Goal: Task Accomplishment & Management: Use online tool/utility

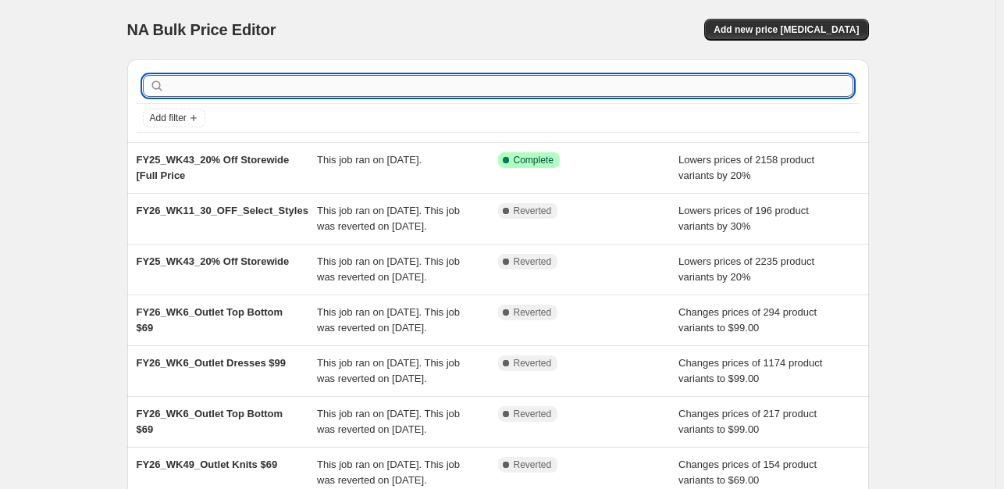
click at [259, 90] on input "text" at bounding box center [510, 86] width 685 height 22
type input "outlet"
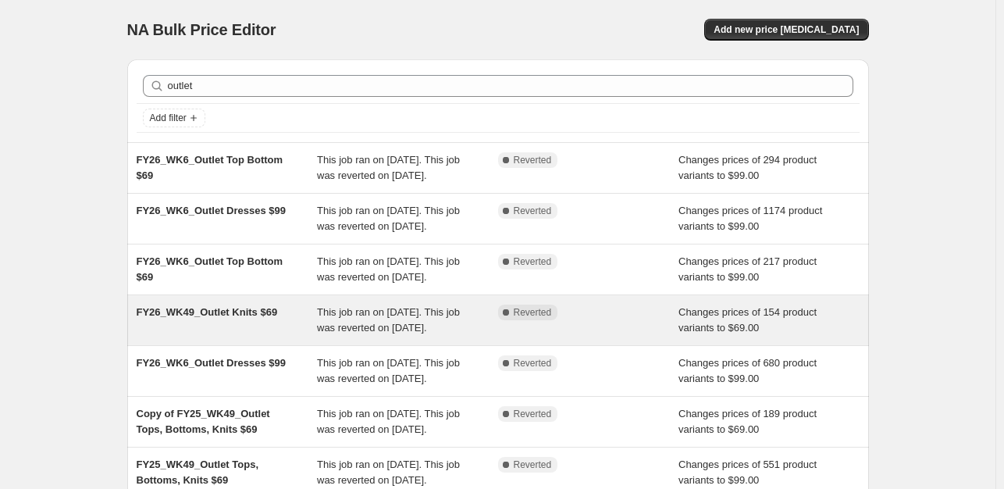
click at [291, 336] on div "FY26_WK49_Outlet Knits $69" at bounding box center [227, 319] width 181 height 31
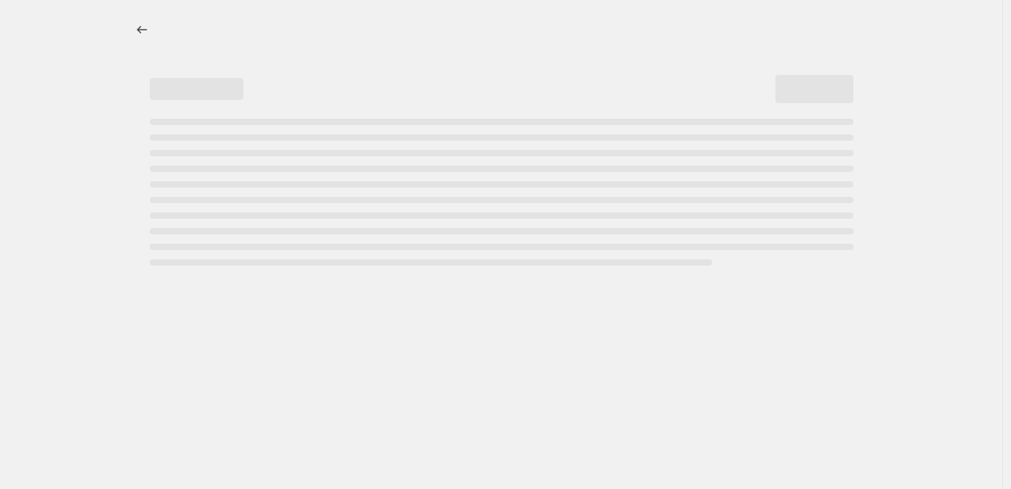
select select "no_change"
select select "tag"
select select "product_status"
select select "tag"
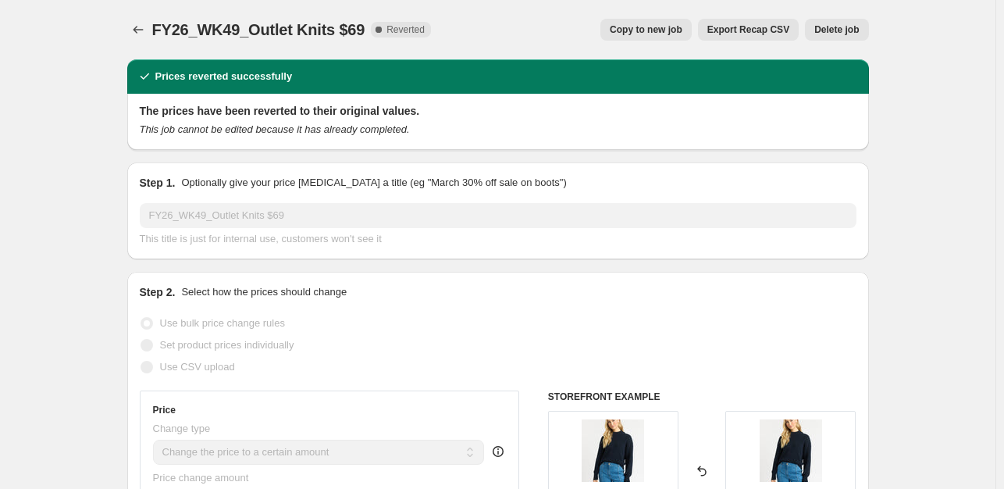
click at [656, 32] on span "Copy to new job" at bounding box center [645, 29] width 73 height 12
select select "no_change"
select select "tag"
select select "product_status"
select select "tag"
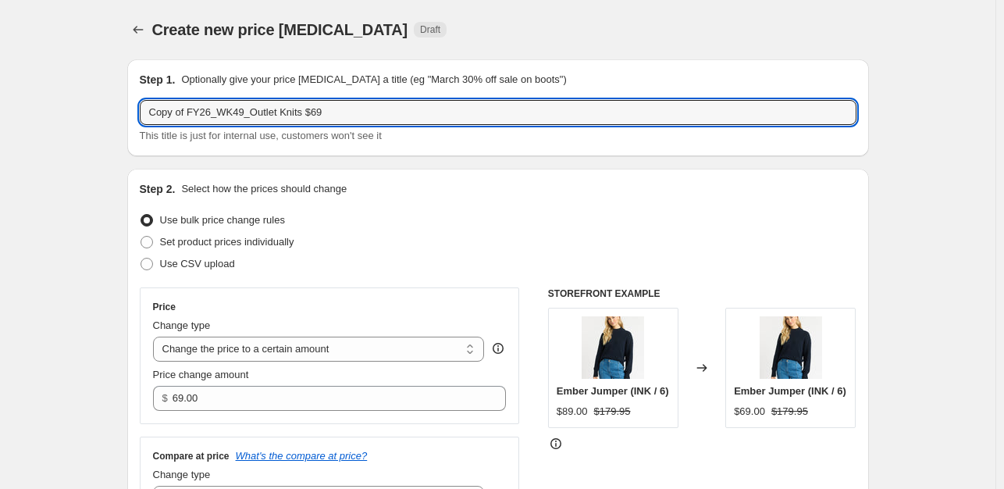
drag, startPoint x: 190, startPoint y: 110, endPoint x: 42, endPoint y: 94, distance: 149.1
click at [204, 116] on input "FY26_WK49_Outlet Knits $69" at bounding box center [498, 112] width 716 height 25
drag, startPoint x: 316, startPoint y: 111, endPoint x: 240, endPoint y: 112, distance: 75.7
click at [240, 112] on input "FY26_WK13_Outlet Knits $69" at bounding box center [498, 112] width 716 height 25
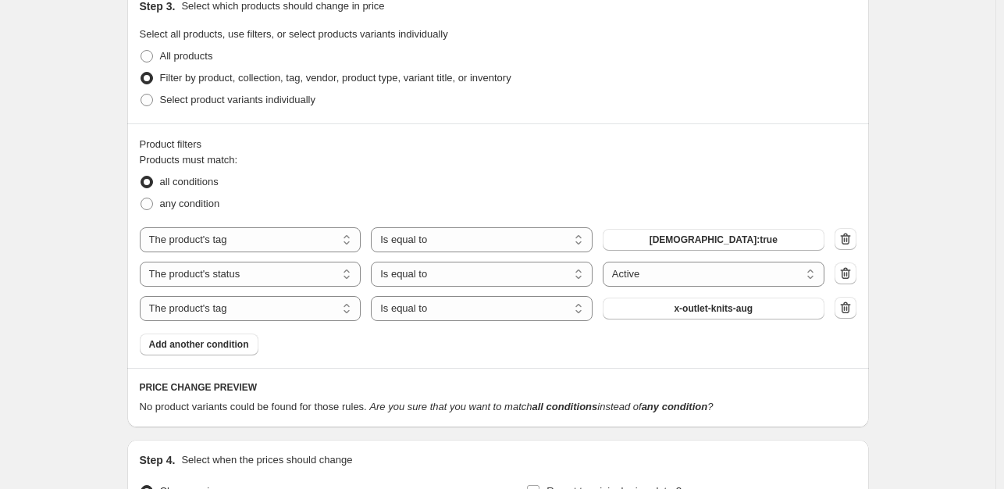
scroll to position [624, 0]
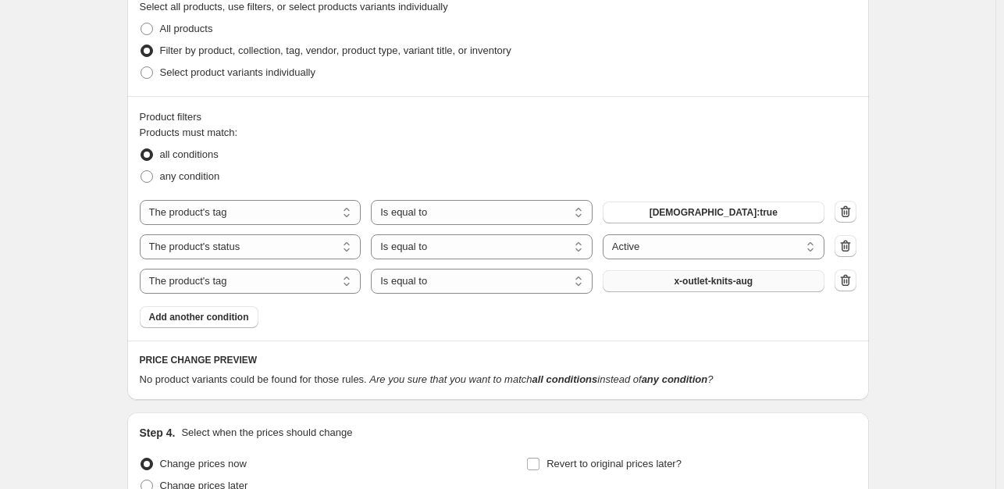
type input "FY26_WK13_Outlet $69"
click at [782, 279] on button "x-outlet-knits-aug" at bounding box center [713, 281] width 222 height 22
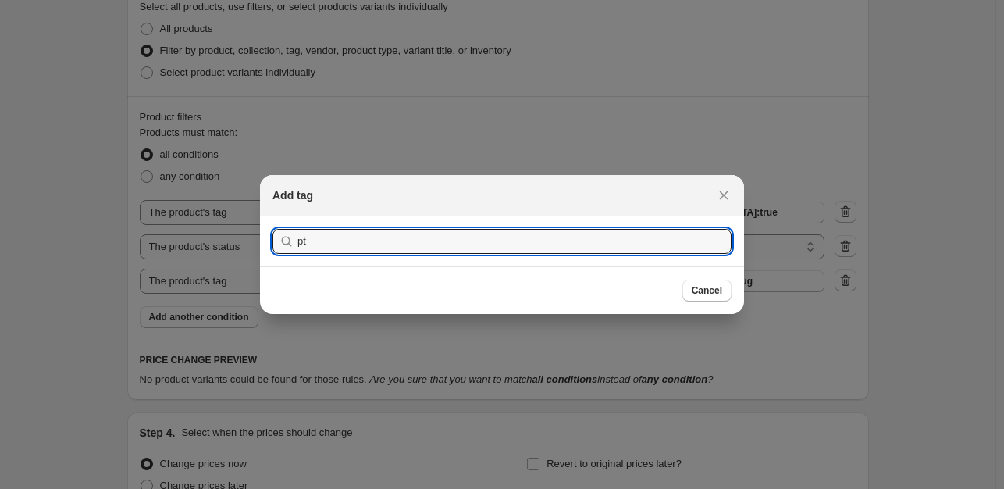
type input "p"
click at [272, 216] on button "Submit" at bounding box center [294, 224] width 44 height 16
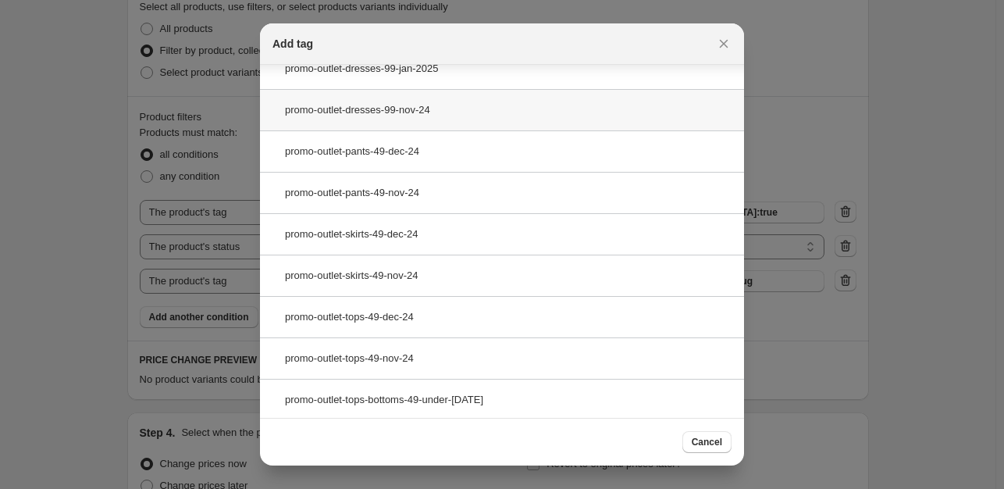
scroll to position [0, 0]
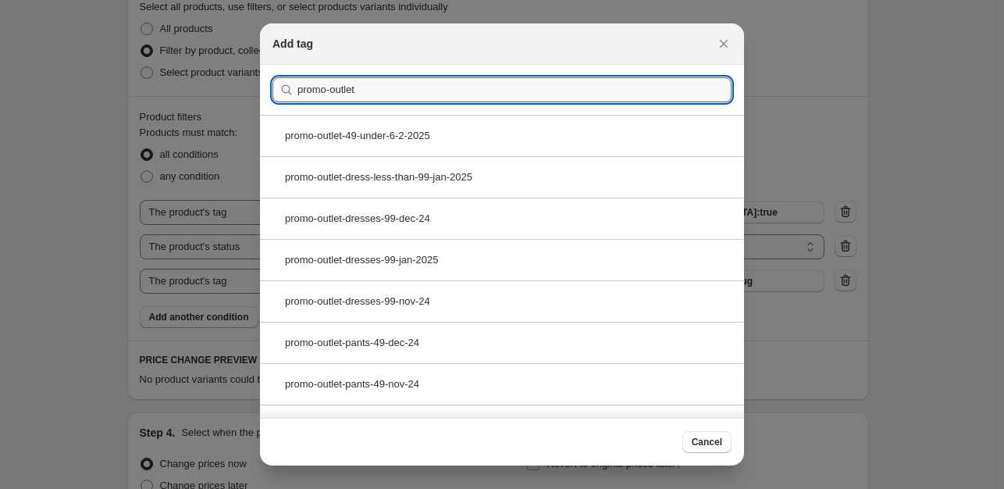
click at [353, 92] on input "promo-outlet" at bounding box center [514, 89] width 434 height 25
paste input "outlet-offer-sixty-nine-sep-twenty-five"
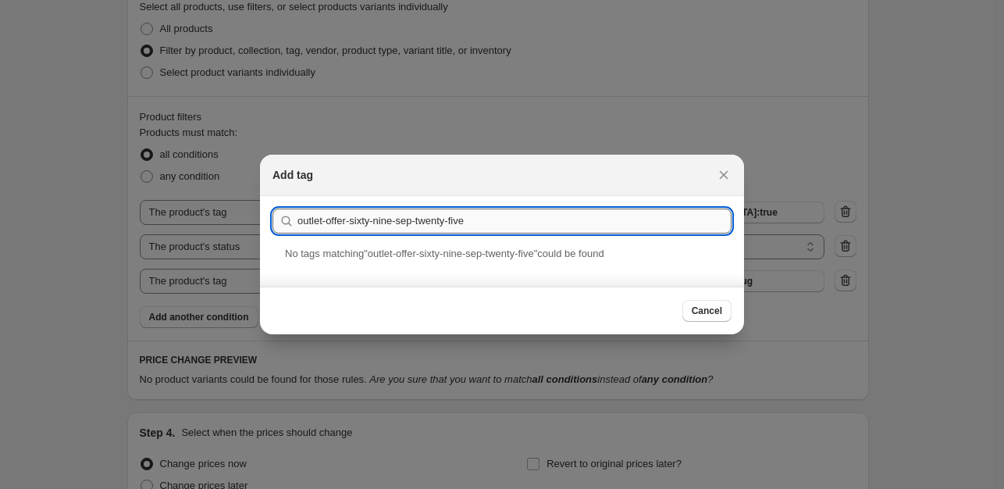
click at [297, 219] on input "outlet-offer-sixty-nine-sep-twenty-five" at bounding box center [514, 220] width 434 height 25
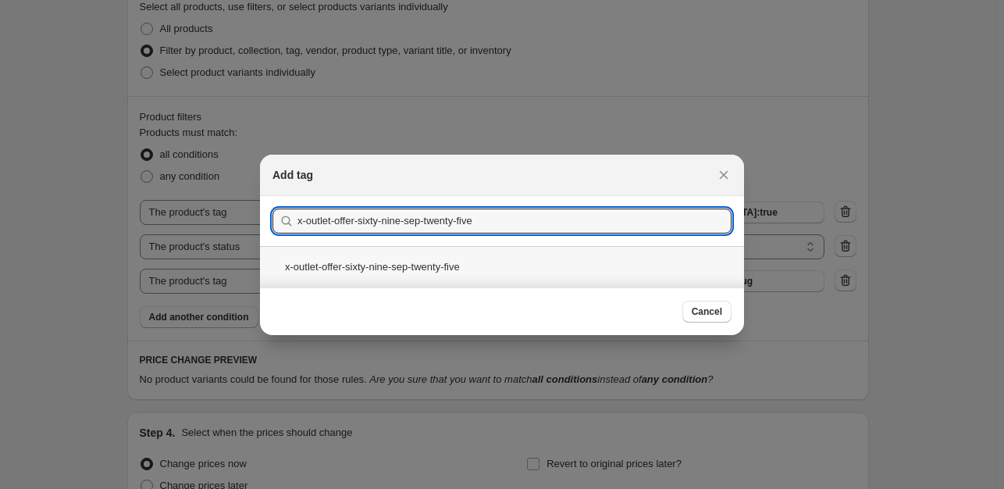
type input "x-outlet-offer-sixty-nine-sep-twenty-five"
click at [550, 275] on div "x-outlet-offer-sixty-nine-sep-twenty-five" at bounding box center [502, 266] width 484 height 41
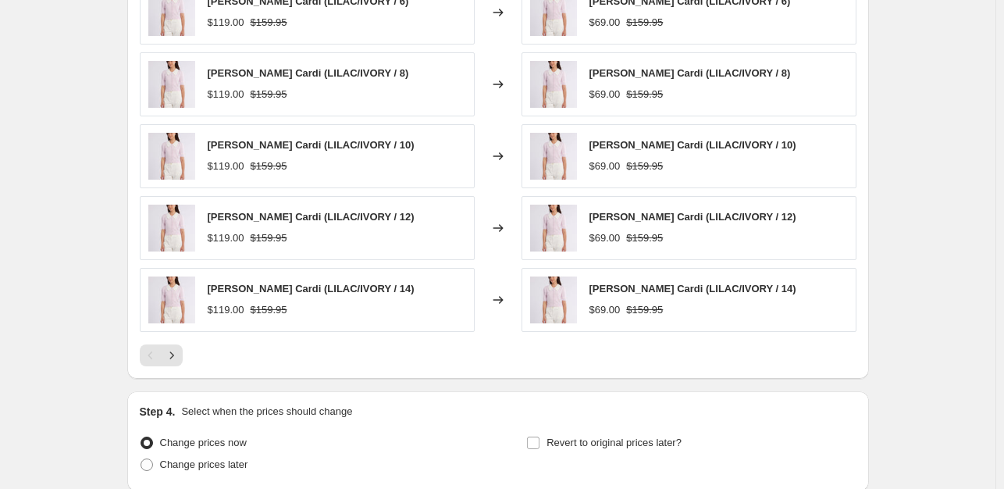
scroll to position [1169, 0]
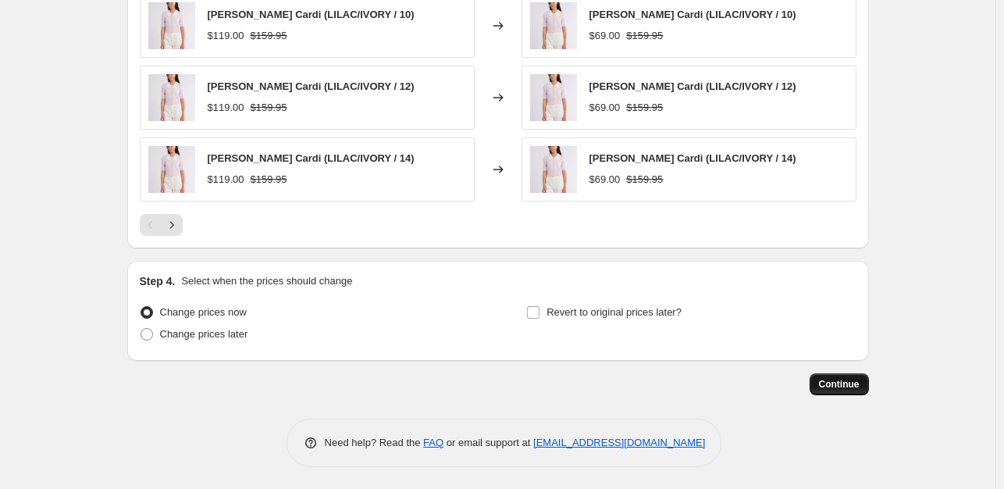
click at [842, 375] on button "Continue" at bounding box center [838, 384] width 59 height 22
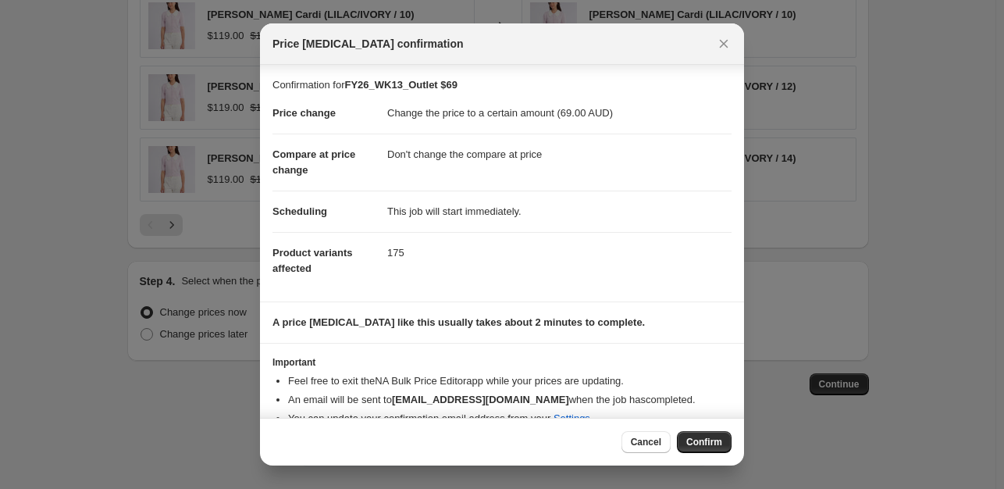
scroll to position [23, 0]
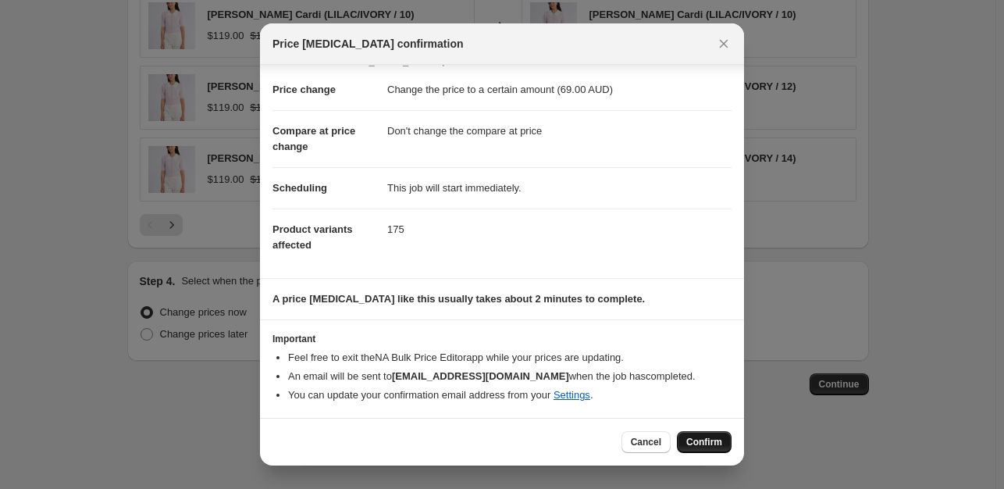
click at [720, 447] on button "Confirm" at bounding box center [704, 442] width 55 height 22
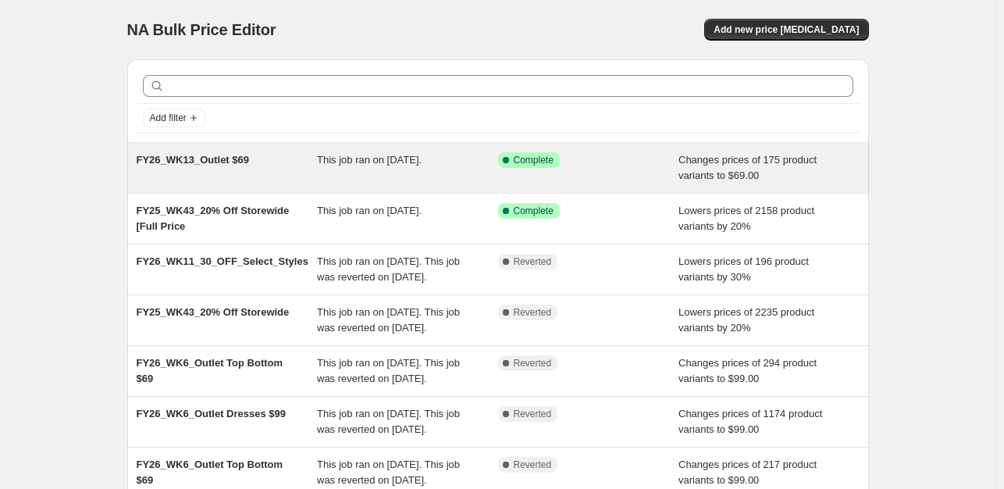
click at [341, 165] on span "This job ran on September 24, 2025." at bounding box center [369, 160] width 105 height 12
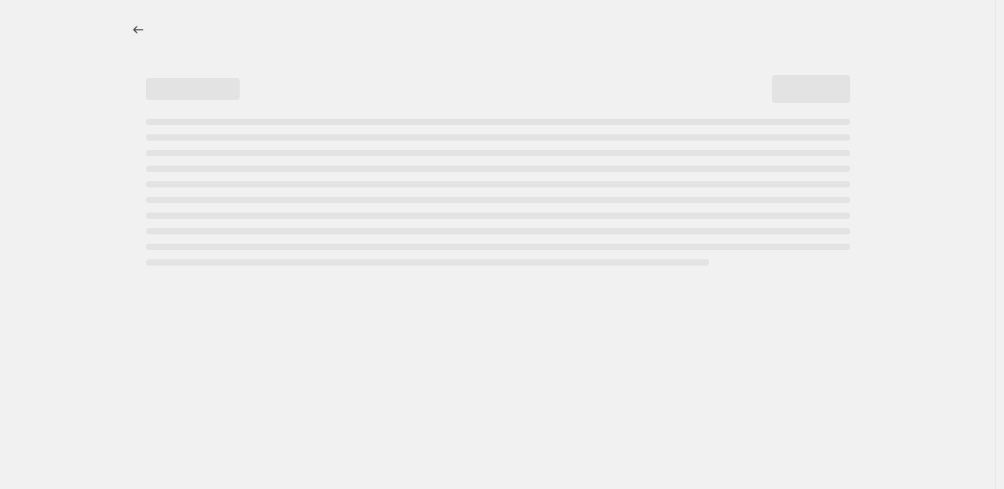
select select "no_change"
select select "tag"
select select "product_status"
select select "tag"
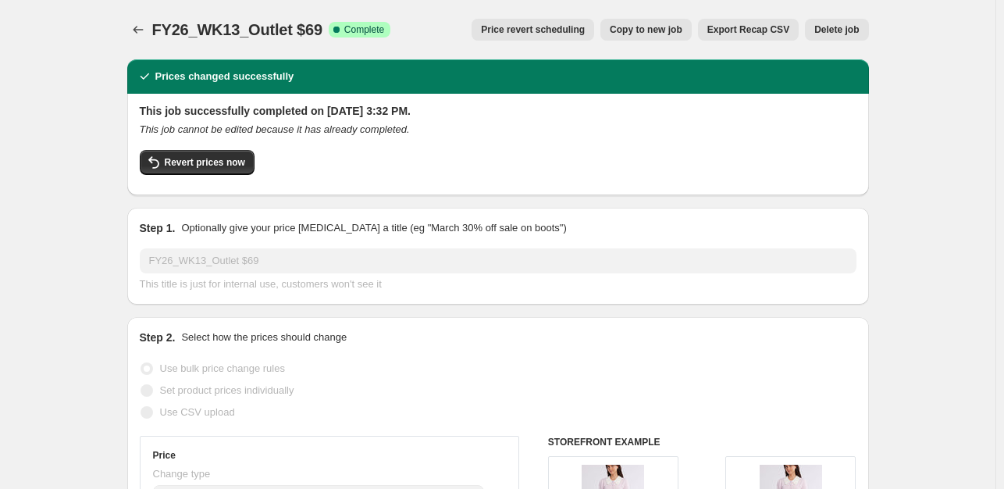
click at [656, 34] on span "Copy to new job" at bounding box center [645, 29] width 73 height 12
select select "no_change"
select select "tag"
select select "product_status"
select select "tag"
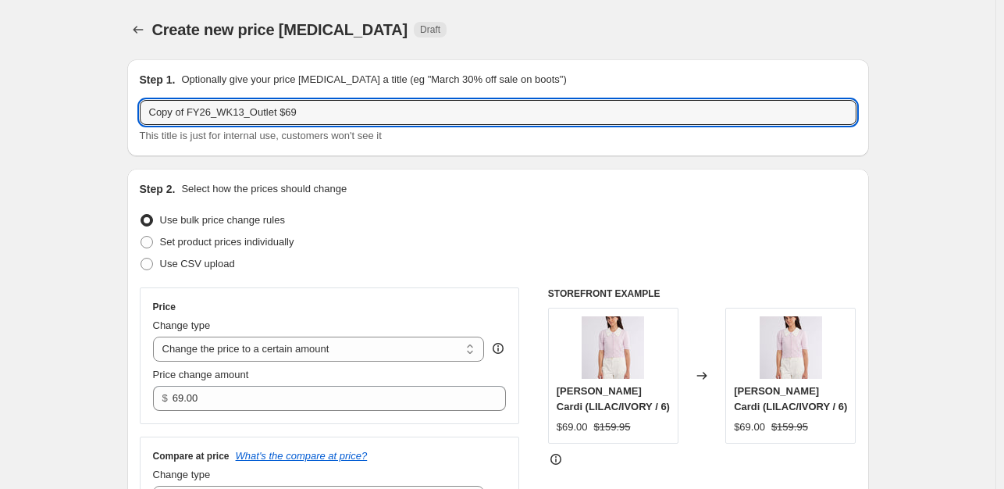
drag, startPoint x: 190, startPoint y: 112, endPoint x: 138, endPoint y: 113, distance: 51.5
click at [138, 113] on div "Step 1. Optionally give your price change job a title (eg "March 30% off sale o…" at bounding box center [497, 107] width 741 height 97
click at [279, 112] on input "FY26_WK13_Outlet $69" at bounding box center [498, 112] width 716 height 25
type input "FY26_WK13_Outlet $99"
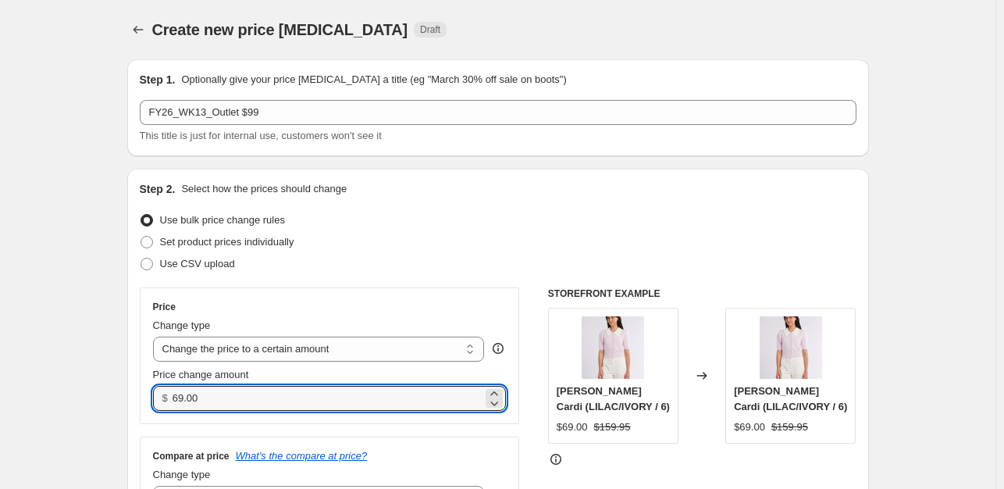
drag, startPoint x: 185, startPoint y: 398, endPoint x: 165, endPoint y: 396, distance: 19.6
click at [165, 396] on div "$ 69.00" at bounding box center [330, 398] width 354 height 25
type input "99.00"
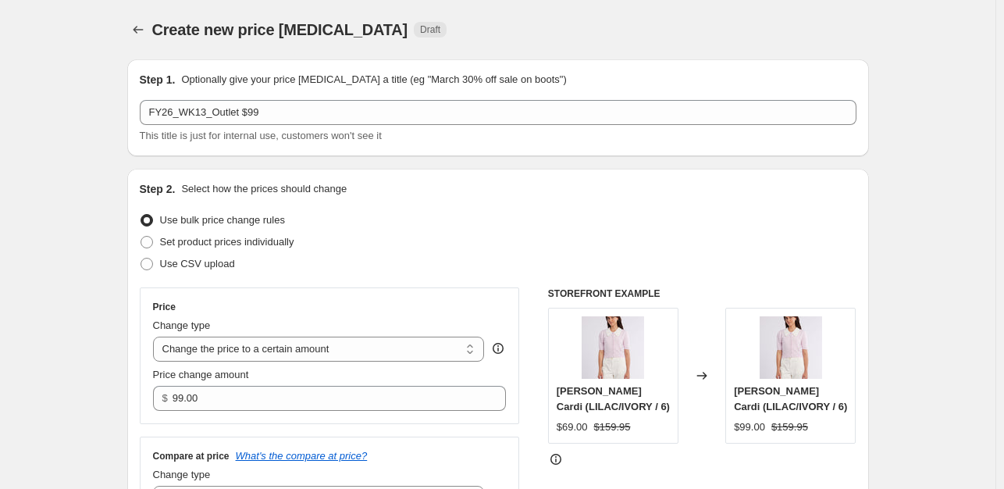
click at [154, 388] on div "Price Change type Change the price to a certain amount Change the price by a ce…" at bounding box center [330, 355] width 380 height 137
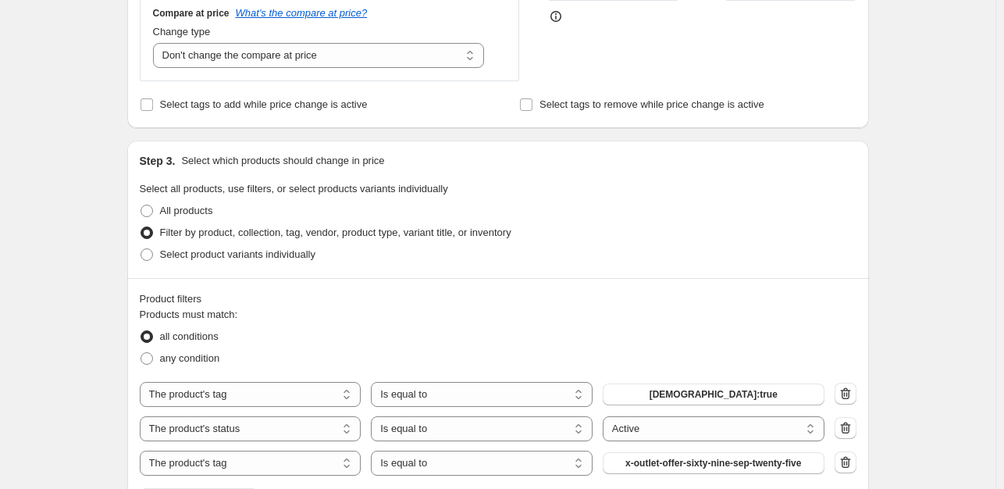
scroll to position [702, 0]
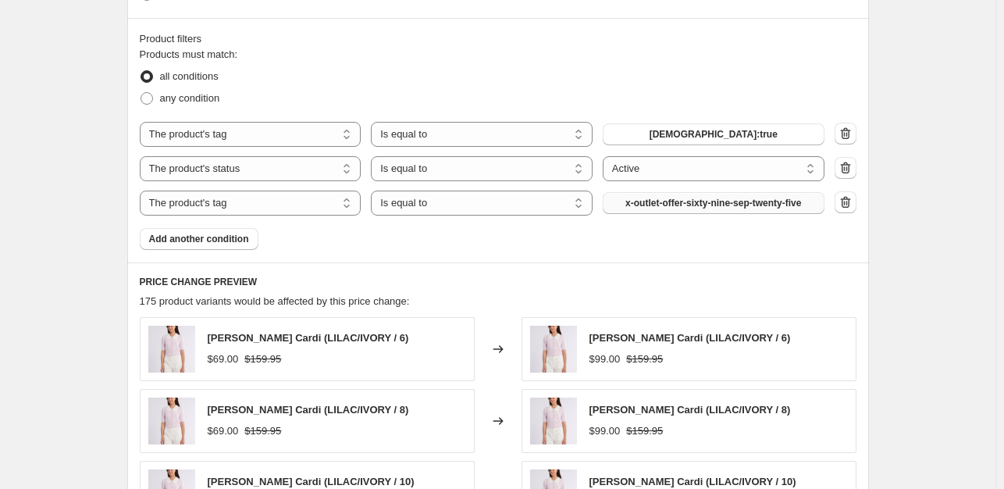
click at [716, 211] on button "x-outlet-offer-sixty-nine-sep-twenty-five" at bounding box center [713, 203] width 222 height 22
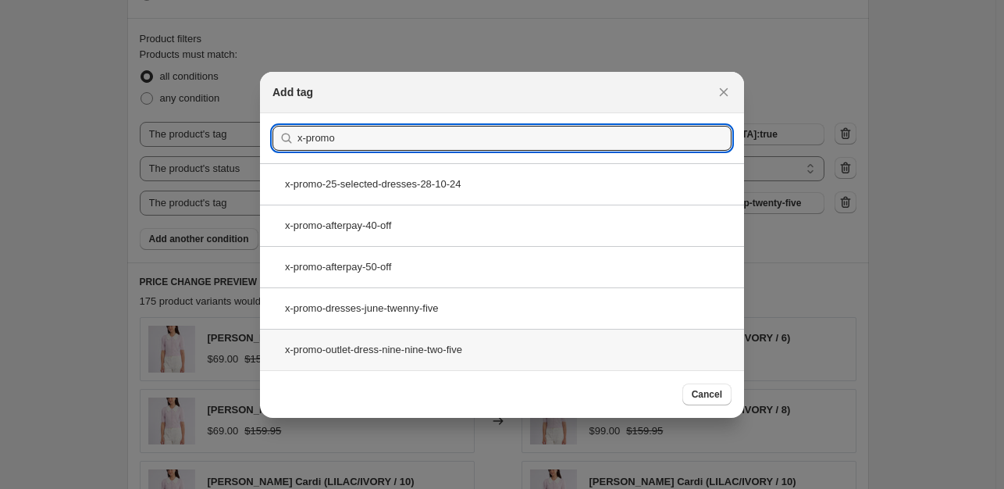
type input "x-promo"
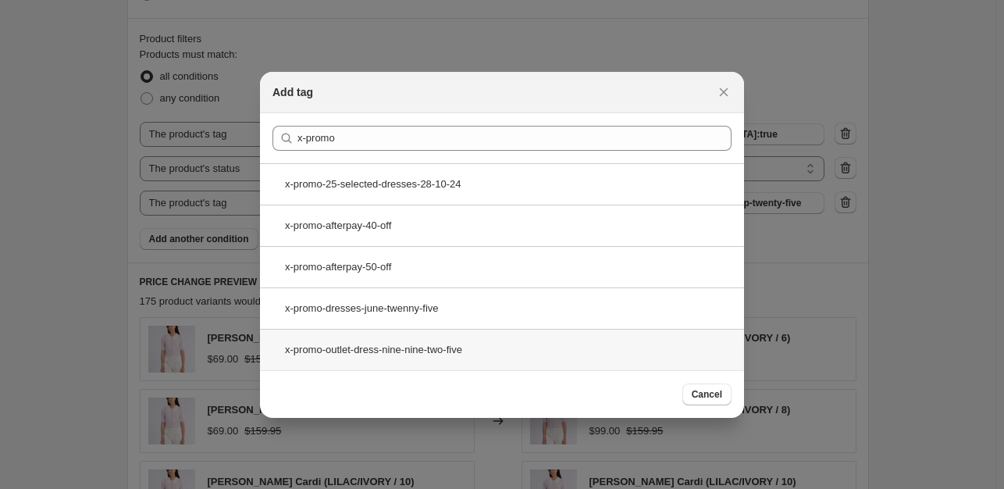
click at [481, 355] on div "x-promo-outlet-dress-nine-nine-two-five" at bounding box center [502, 349] width 484 height 41
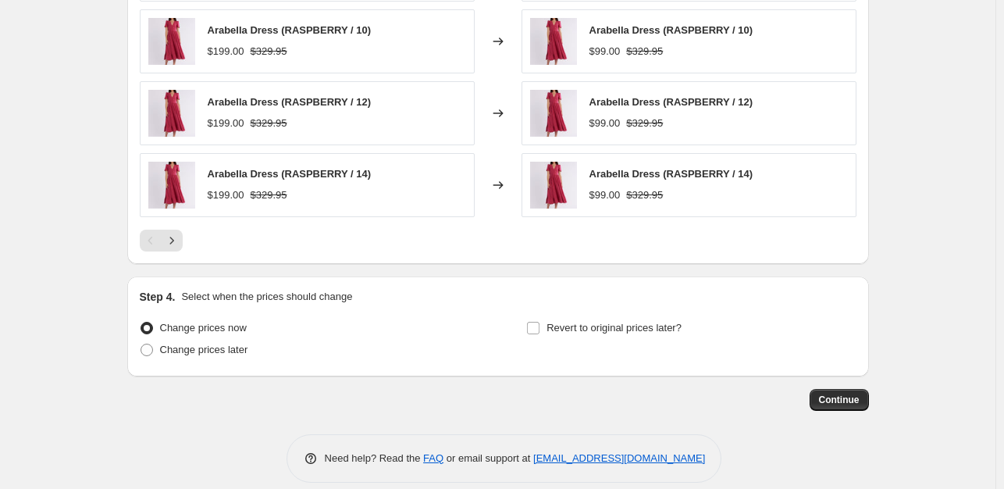
scroll to position [1169, 0]
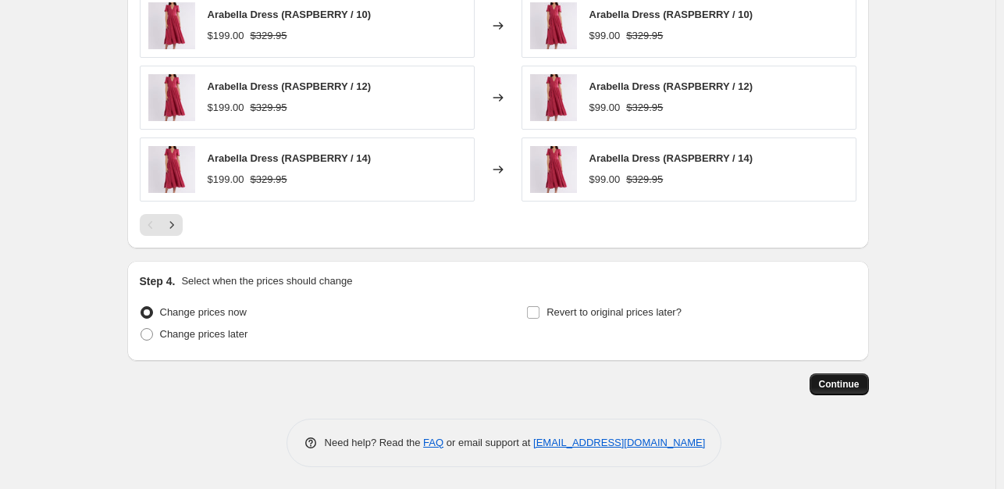
click at [838, 391] on button "Continue" at bounding box center [838, 384] width 59 height 22
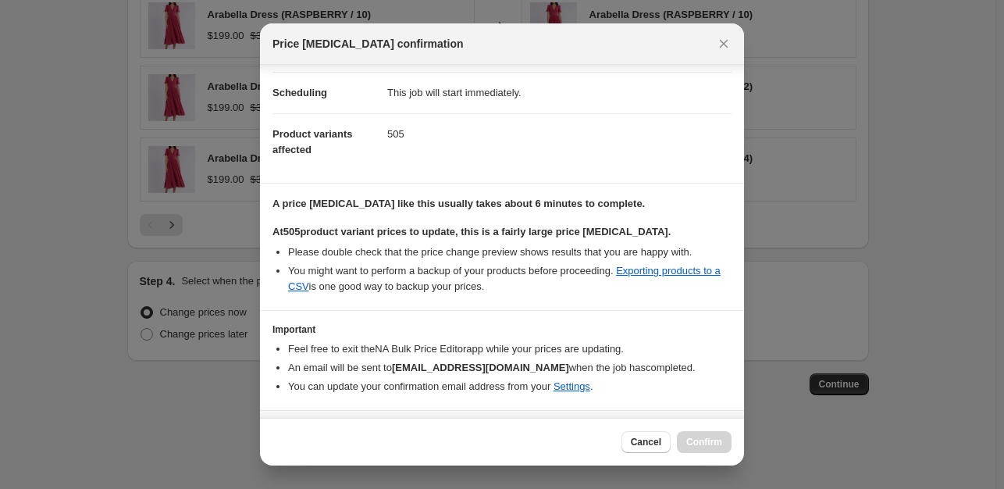
scroll to position [157, 0]
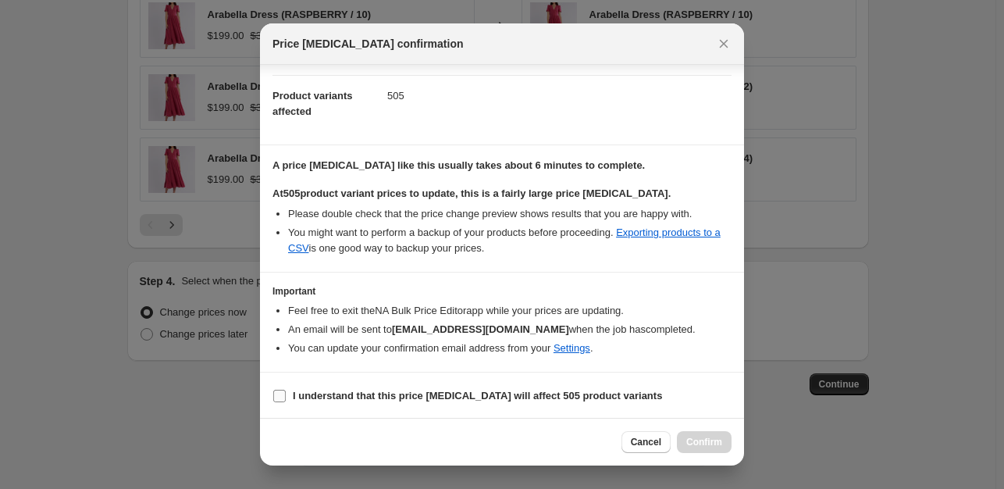
click at [378, 385] on label "I understand that this price change job will affect 505 product variants" at bounding box center [466, 396] width 389 height 22
click at [286, 389] on input "I understand that this price change job will affect 505 product variants" at bounding box center [279, 395] width 12 height 12
checkbox input "true"
click at [703, 439] on span "Confirm" at bounding box center [704, 441] width 36 height 12
